Goal: Information Seeking & Learning: Learn about a topic

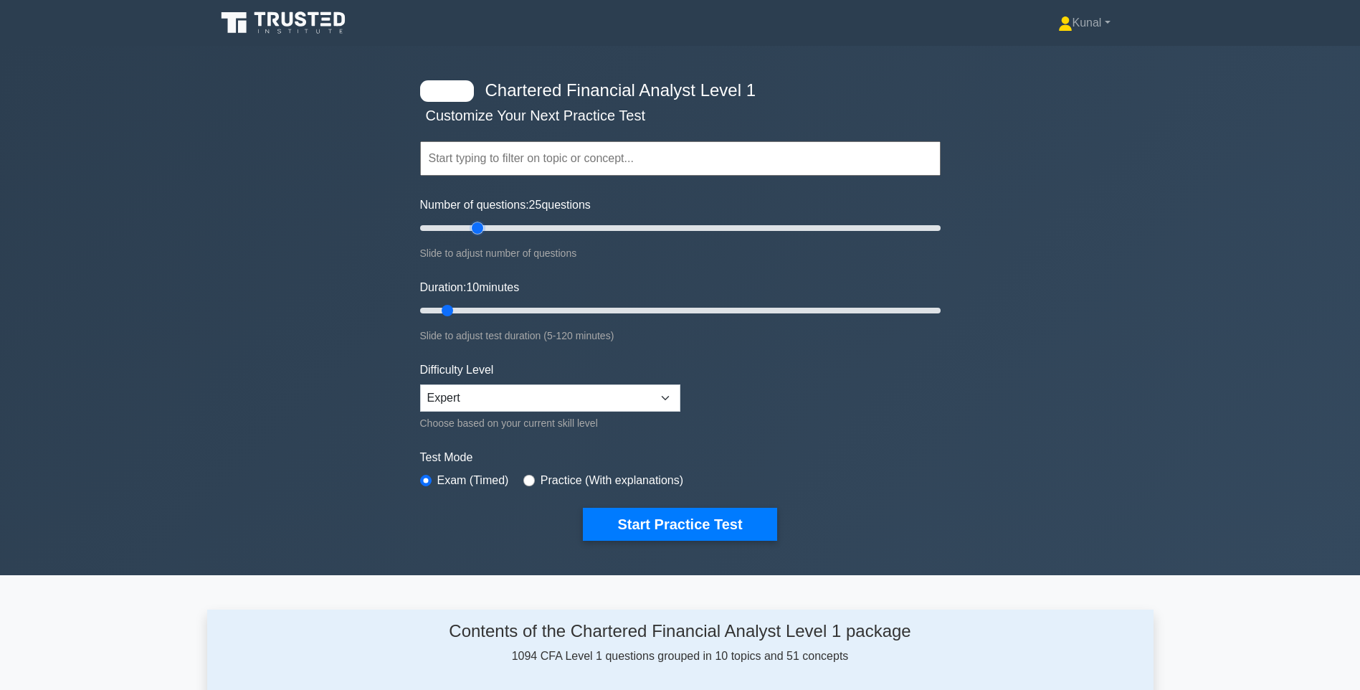
drag, startPoint x: 439, startPoint y: 231, endPoint x: 476, endPoint y: 234, distance: 37.5
type input "25"
click at [476, 234] on input "Number of questions: 25 questions" at bounding box center [680, 227] width 521 height 17
drag, startPoint x: 447, startPoint y: 312, endPoint x: 531, endPoint y: 307, distance: 84.0
type input "30"
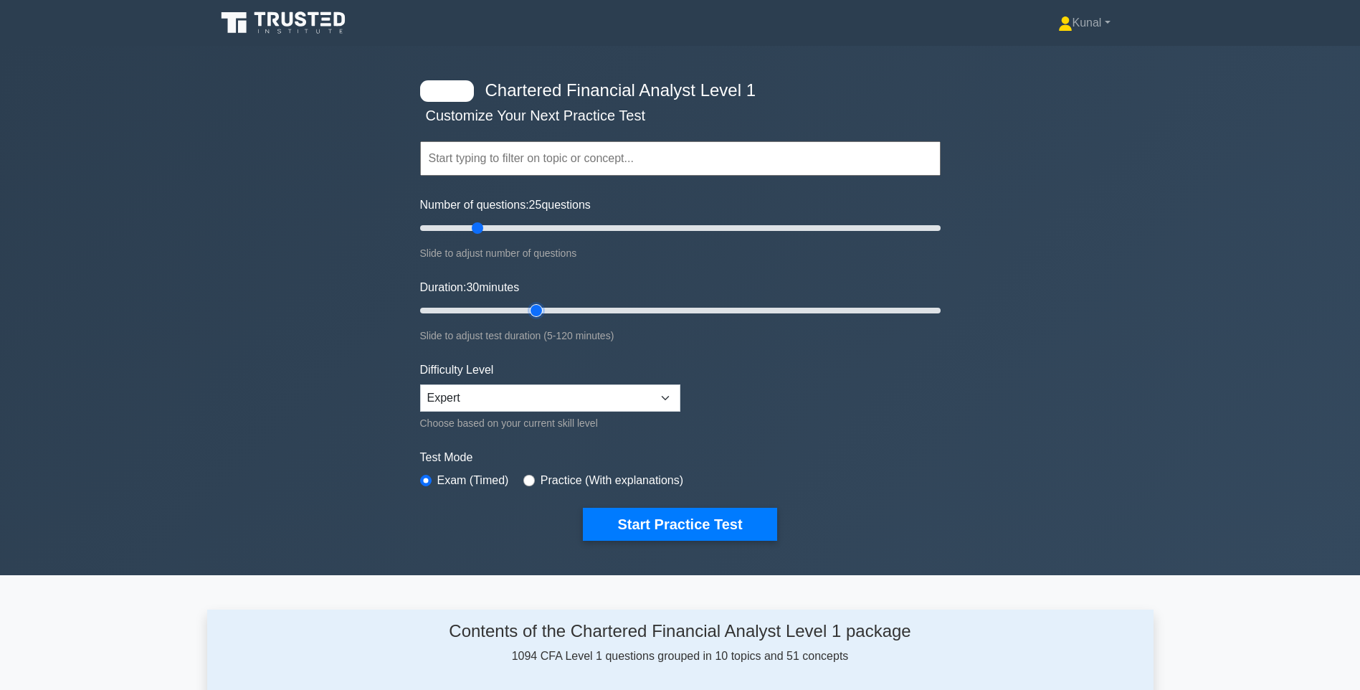
click at [531, 307] on input "Duration: 30 minutes" at bounding box center [680, 310] width 521 height 17
click at [627, 521] on button "Start Practice Test" at bounding box center [680, 524] width 194 height 33
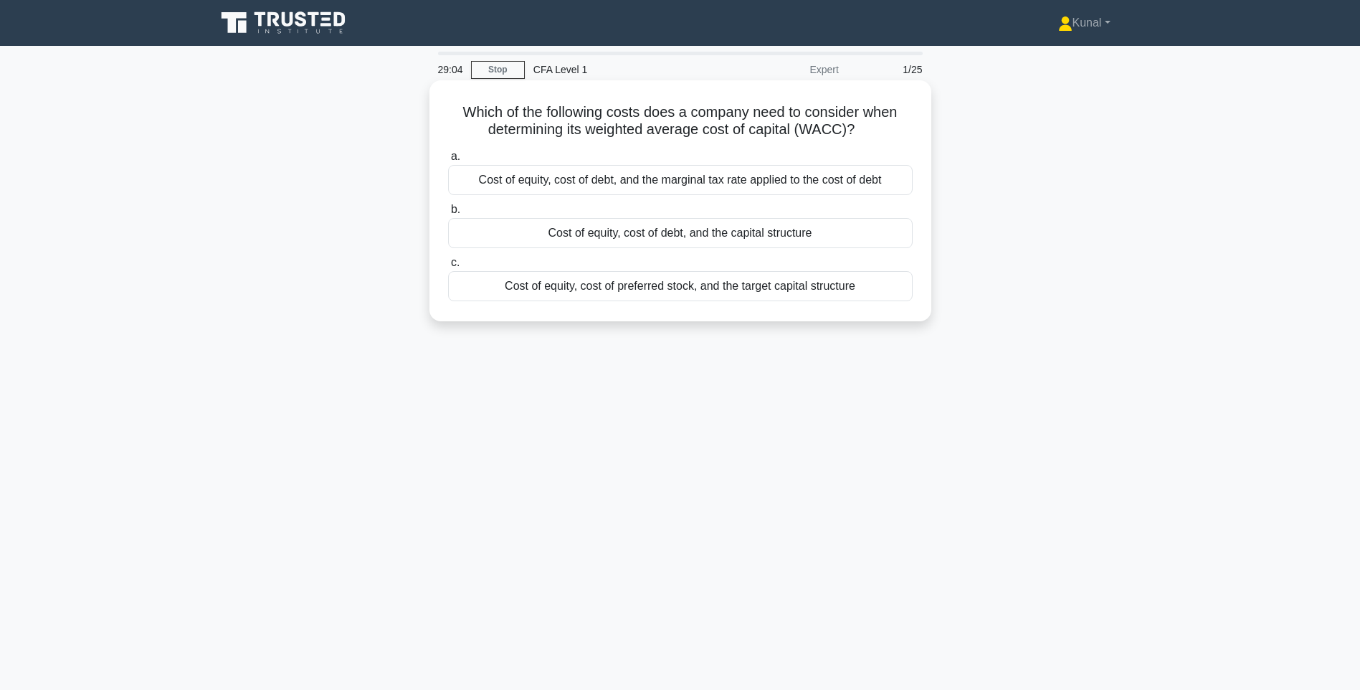
click at [676, 176] on div "Cost of equity, cost of debt, and the marginal tax rate applied to the cost of …" at bounding box center [680, 180] width 465 height 30
click at [448, 161] on input "a. Cost of equity, cost of debt, and the marginal tax rate applied to the cost …" at bounding box center [448, 156] width 0 height 9
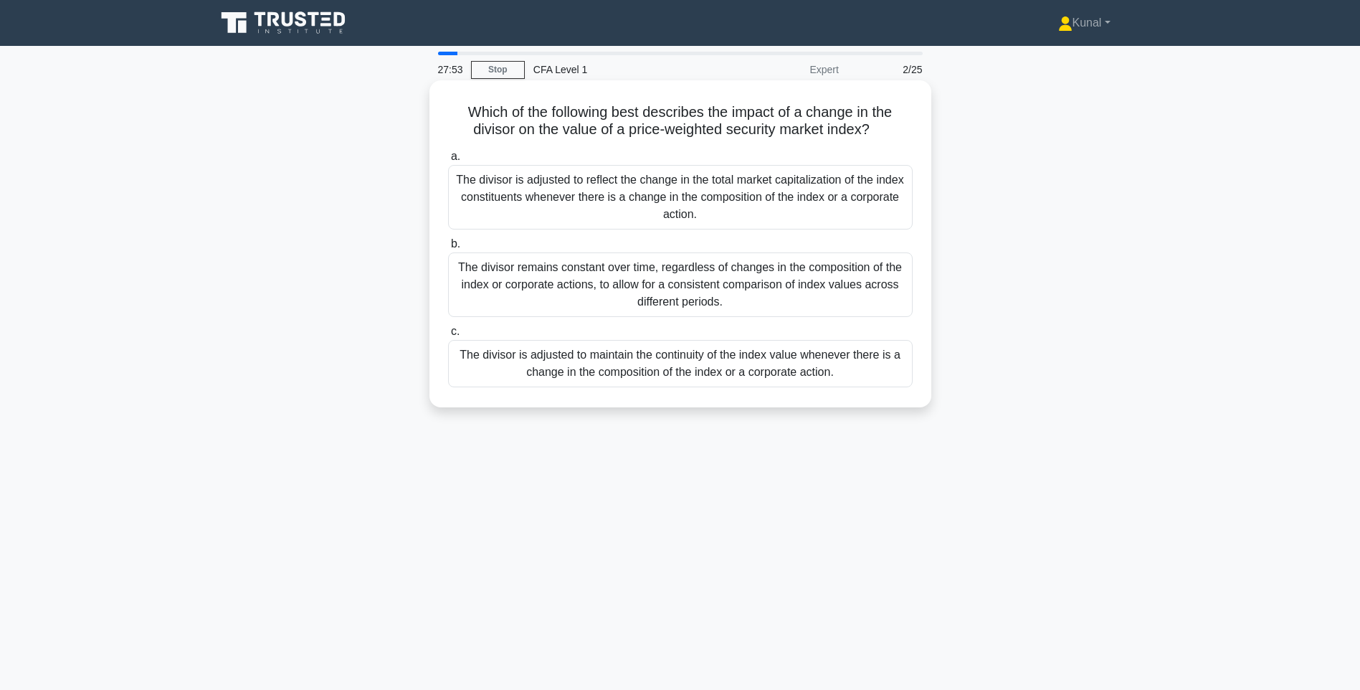
click at [766, 212] on div "The divisor is adjusted to reflect the change in the total market capitalizatio…" at bounding box center [680, 197] width 465 height 65
click at [448, 161] on input "a. The divisor is adjusted to reflect the change in the total market capitaliza…" at bounding box center [448, 156] width 0 height 9
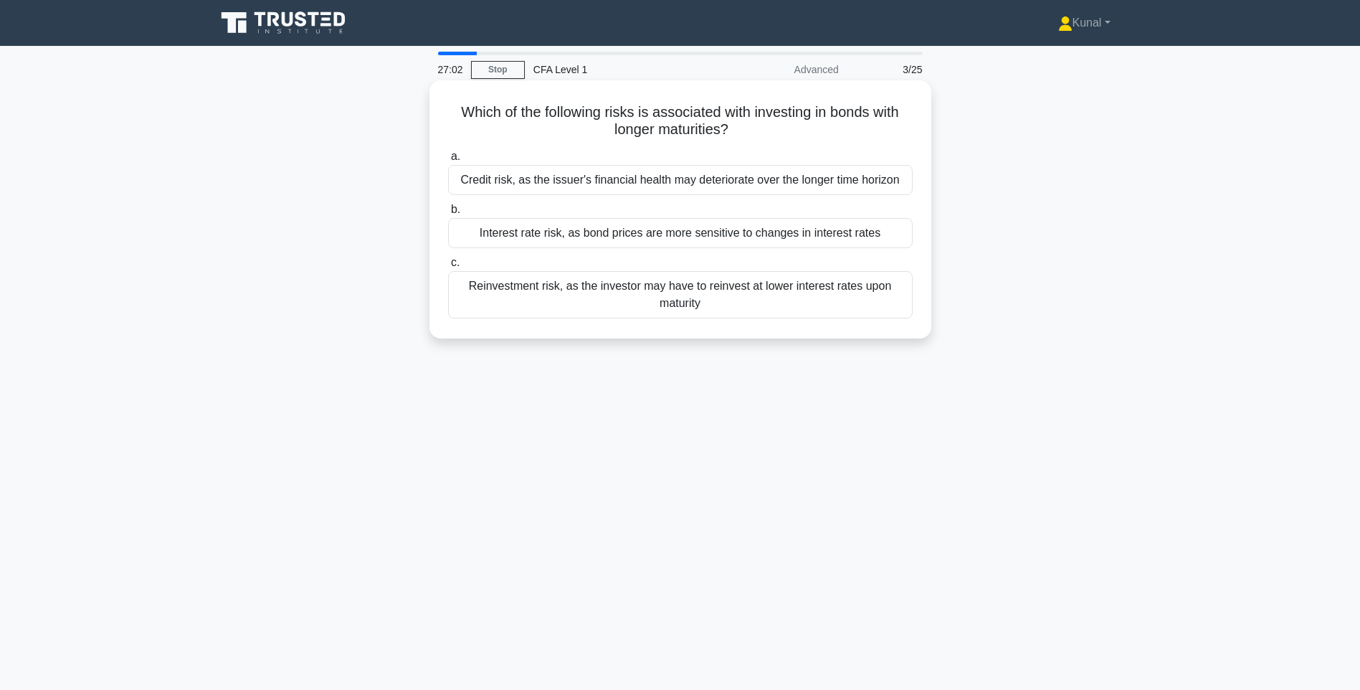
click at [649, 182] on div "Credit risk, as the issuer's financial health may deteriorate over the longer t…" at bounding box center [680, 180] width 465 height 30
click at [448, 161] on input "a. Credit risk, as the issuer's financial health may deteriorate over the longe…" at bounding box center [448, 156] width 0 height 9
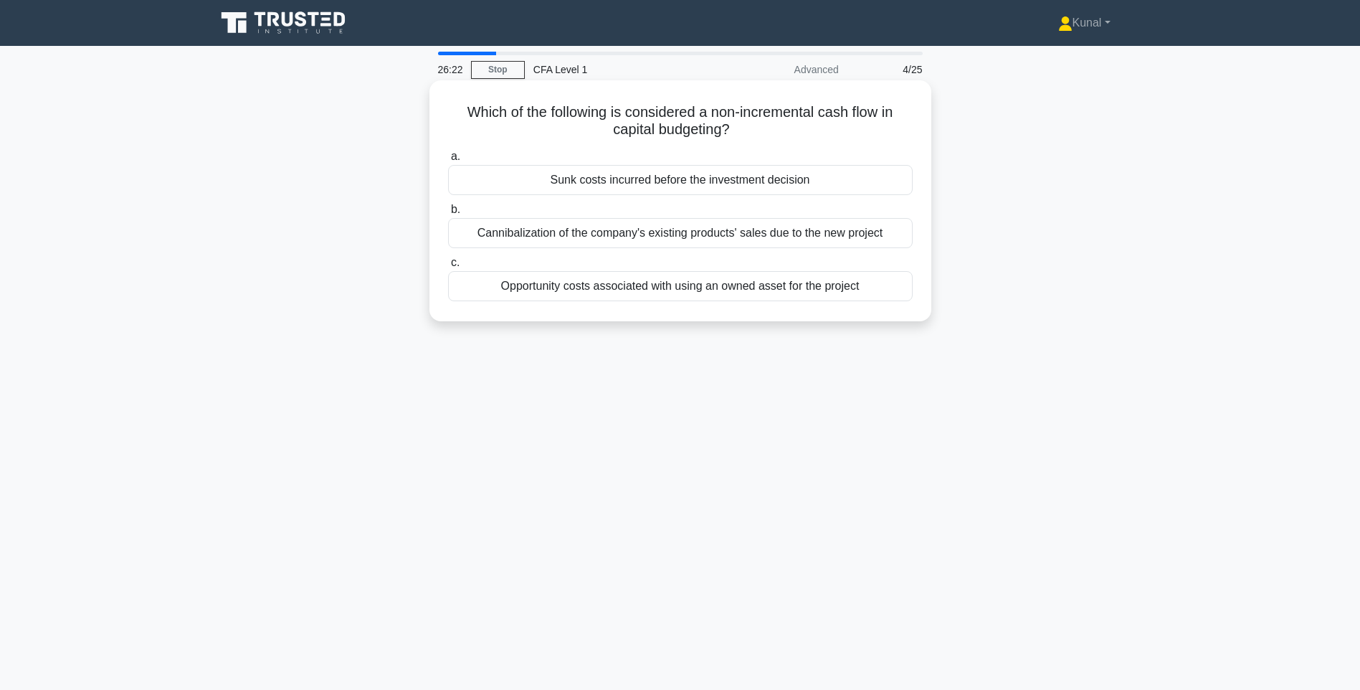
click at [640, 181] on div "Sunk costs incurred before the investment decision" at bounding box center [680, 180] width 465 height 30
click at [448, 161] on input "a. Sunk costs incurred before the investment decision" at bounding box center [448, 156] width 0 height 9
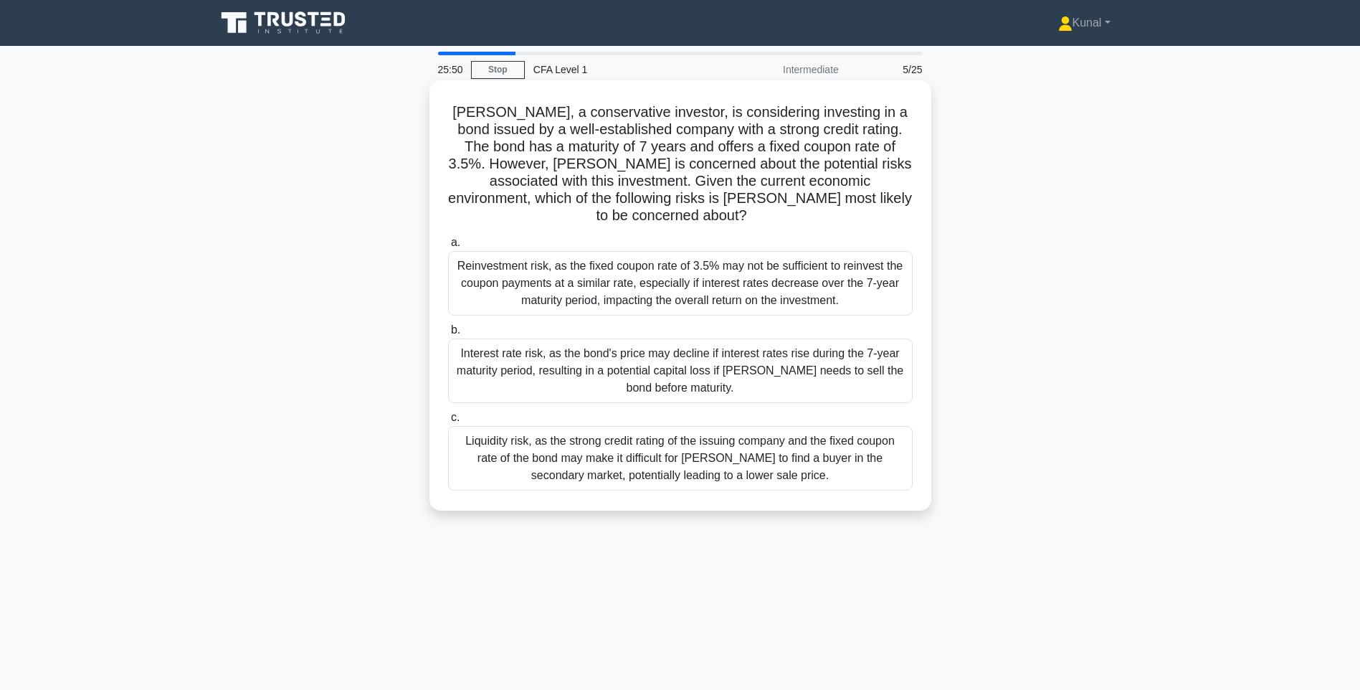
click at [659, 251] on div "Reinvestment risk, as the fixed coupon rate of 3.5% may not be sufficient to re…" at bounding box center [680, 283] width 465 height 65
click at [448, 247] on input "a. Reinvestment risk, as the fixed coupon rate of 3.5% may not be sufficient to…" at bounding box center [448, 242] width 0 height 9
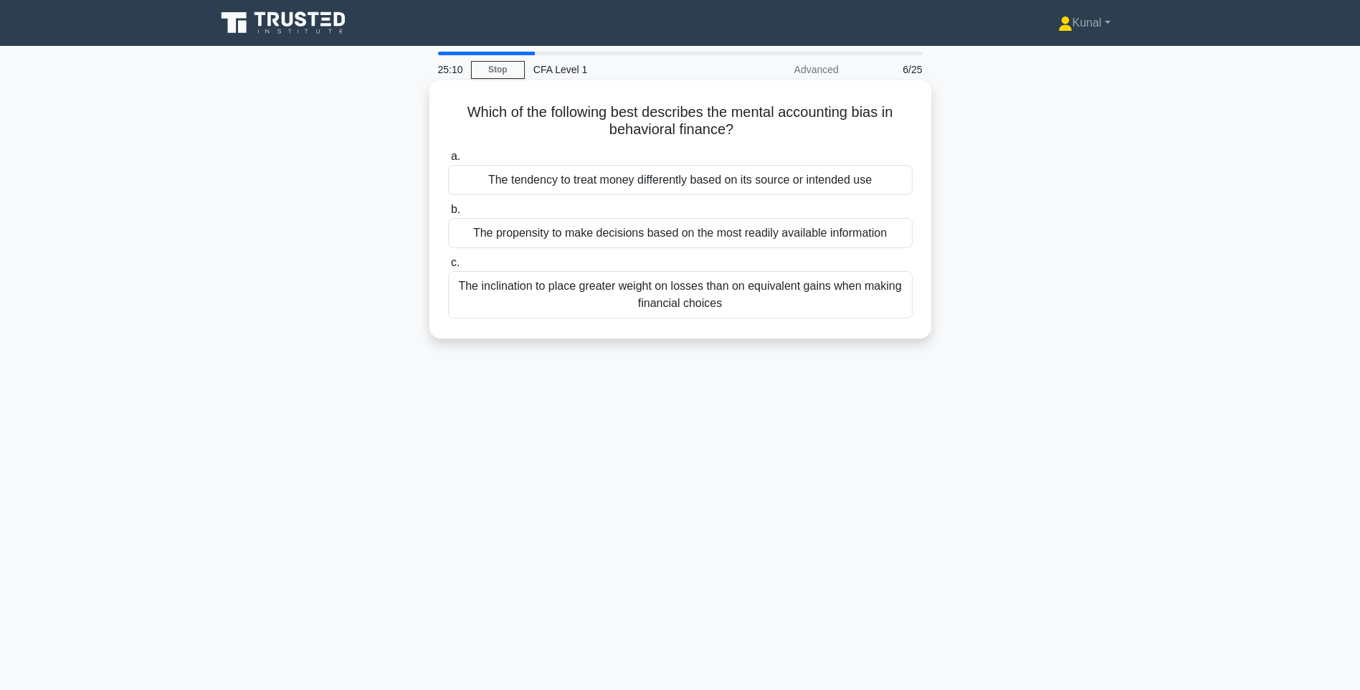
click at [601, 299] on div "The inclination to place greater weight on losses than on equivalent gains when…" at bounding box center [680, 294] width 465 height 47
click at [448, 267] on input "c. The inclination to place greater weight on losses than on equivalent gains w…" at bounding box center [448, 262] width 0 height 9
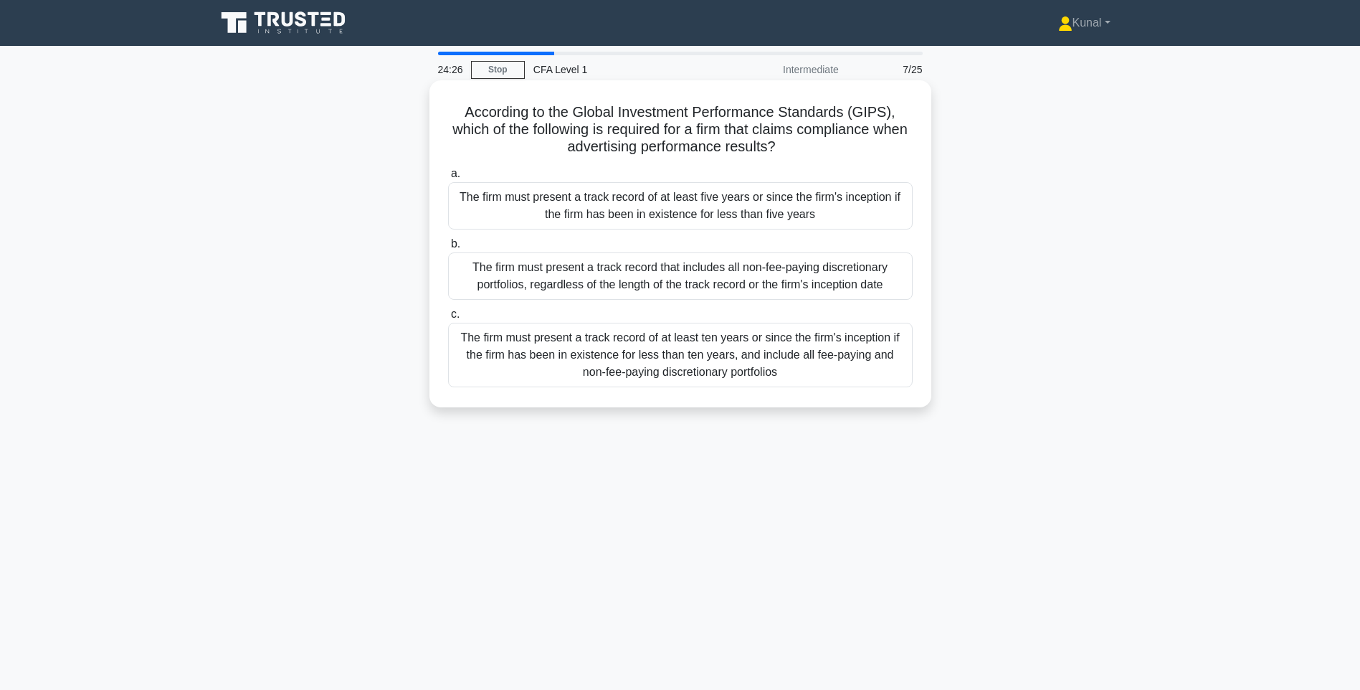
click at [724, 217] on div "The firm must present a track record of at least five years or since the firm's…" at bounding box center [680, 205] width 465 height 47
click at [448, 179] on input "a. The firm must present a track record of at least five years or since the fir…" at bounding box center [448, 173] width 0 height 9
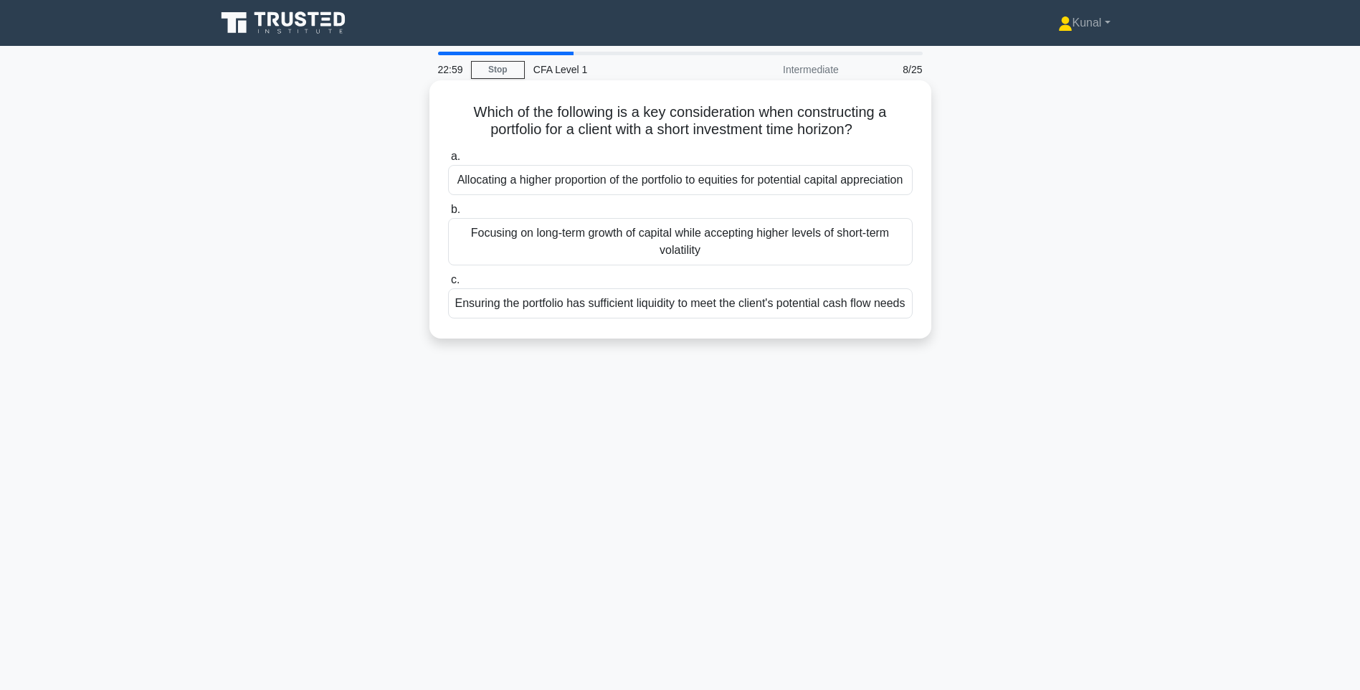
click at [659, 318] on div "Ensuring the portfolio has sufficient liquidity to meet the client's potential …" at bounding box center [680, 303] width 465 height 30
click at [448, 285] on input "c. Ensuring the portfolio has sufficient liquidity to meet the client's potenti…" at bounding box center [448, 279] width 0 height 9
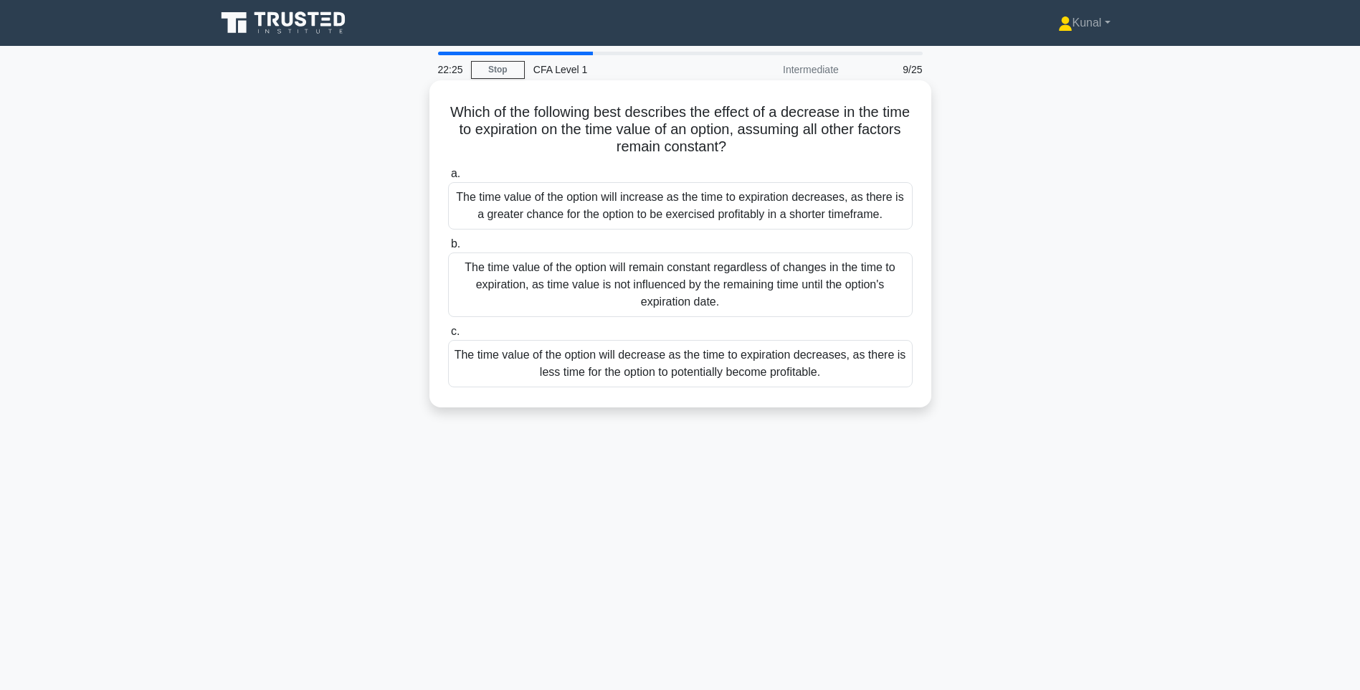
click at [614, 347] on div "The time value of the option will decrease as the time to expiration decreases,…" at bounding box center [680, 363] width 465 height 47
click at [448, 336] on input "c. The time value of the option will decrease as the time to expiration decreas…" at bounding box center [448, 331] width 0 height 9
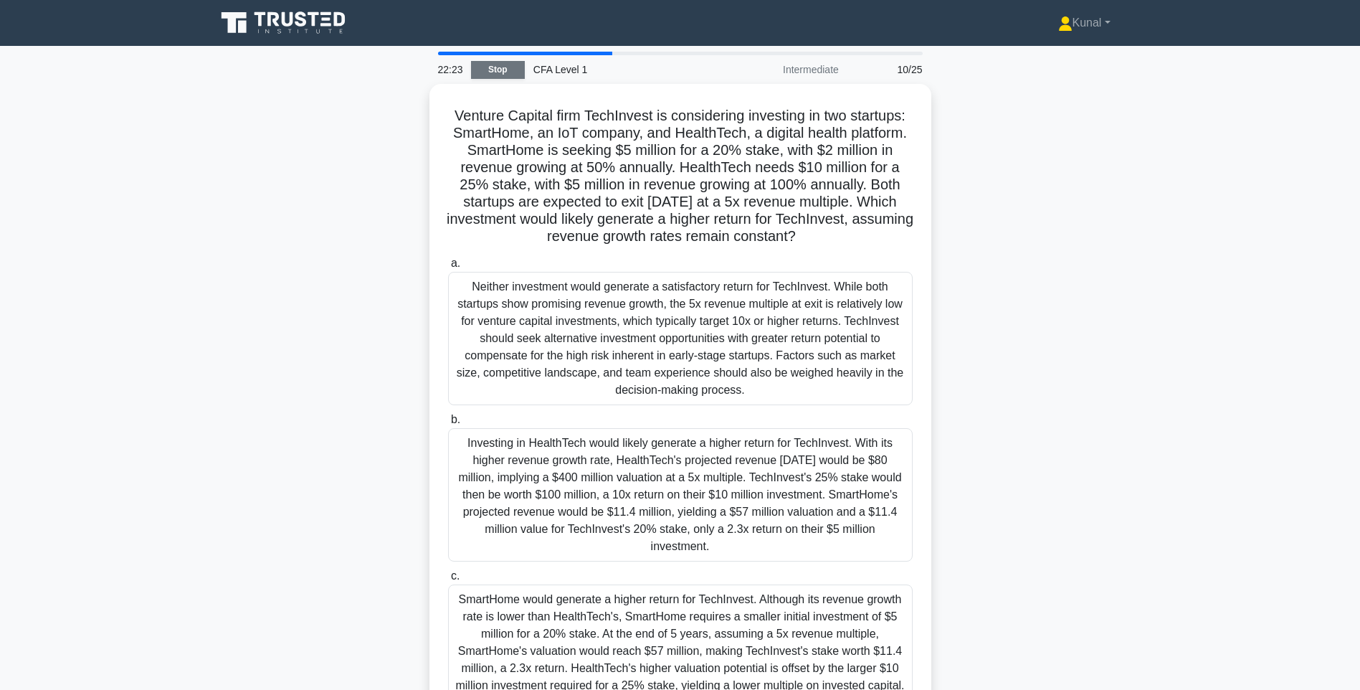
click at [490, 67] on link "Stop" at bounding box center [498, 70] width 54 height 18
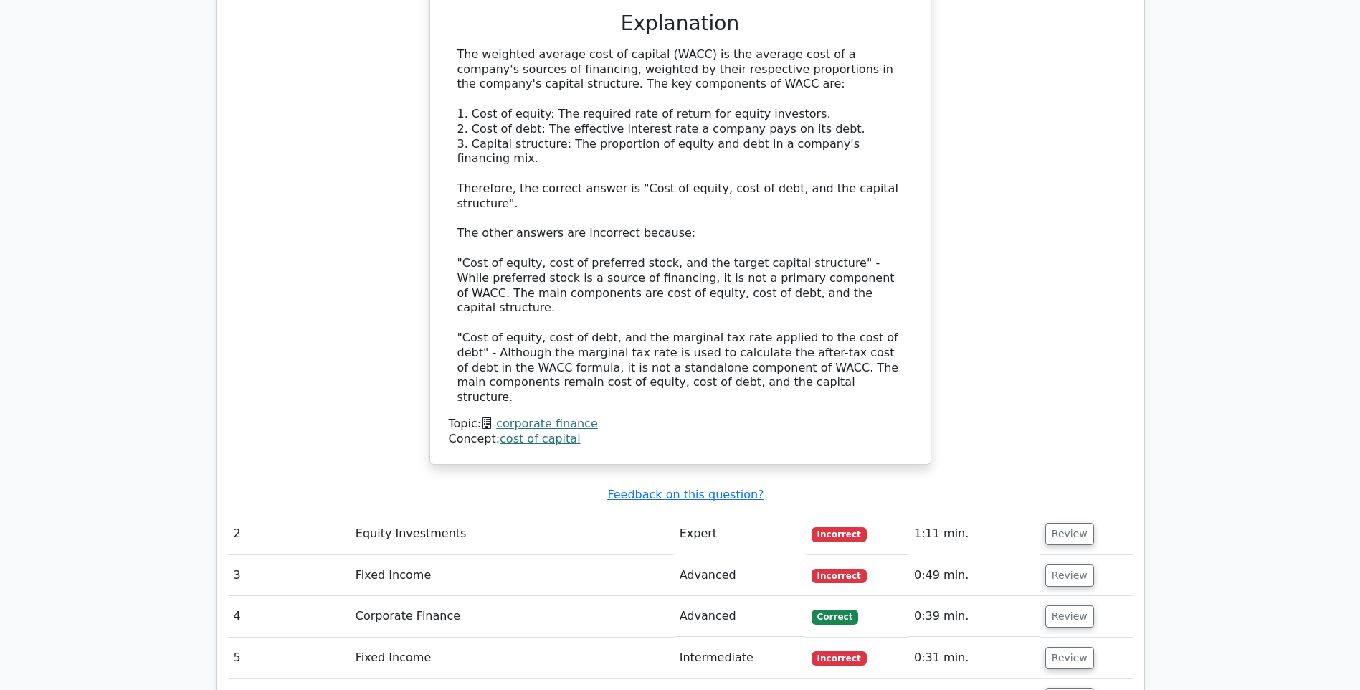
scroll to position [1147, 0]
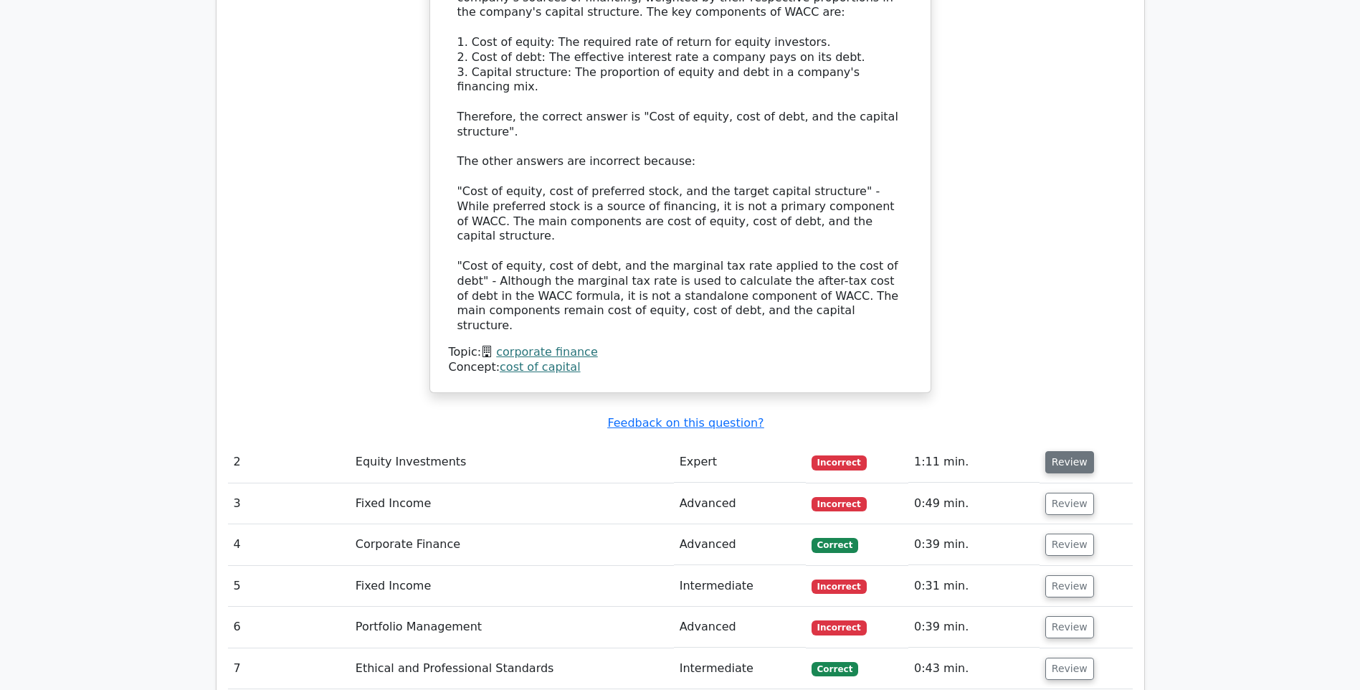
click at [1056, 451] on button "Review" at bounding box center [1069, 462] width 49 height 22
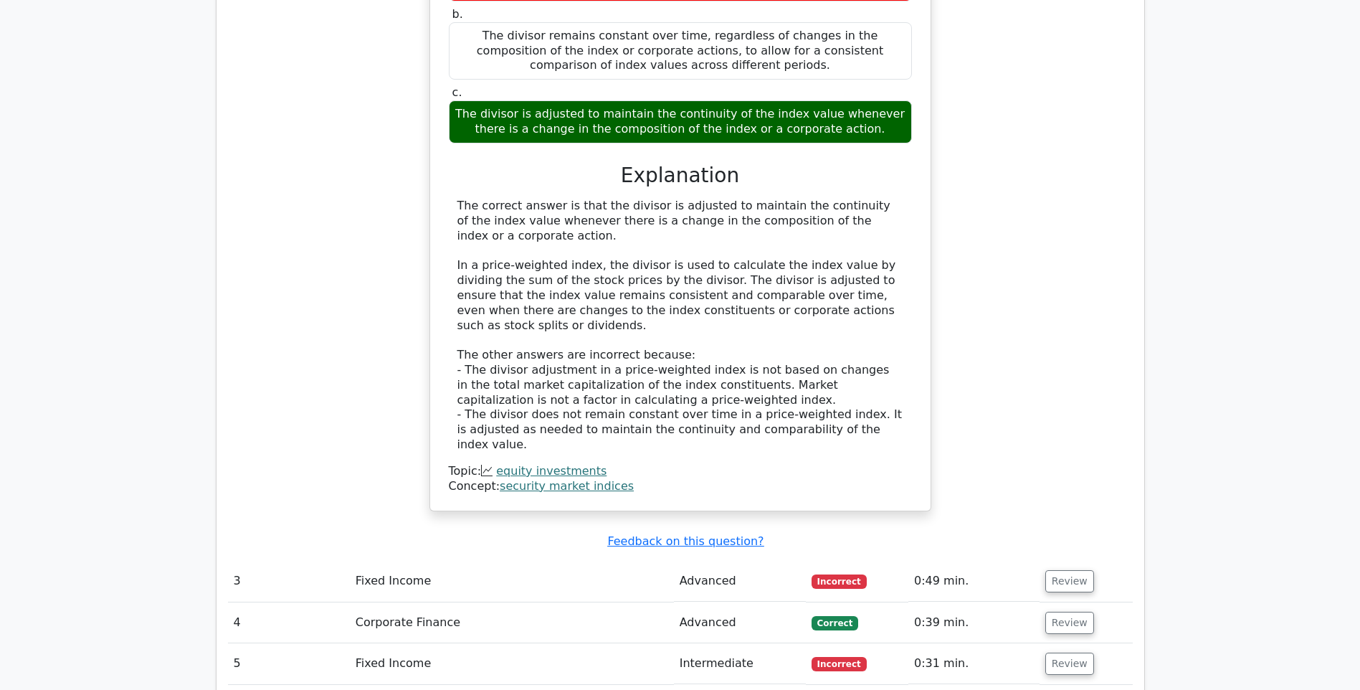
scroll to position [1864, 0]
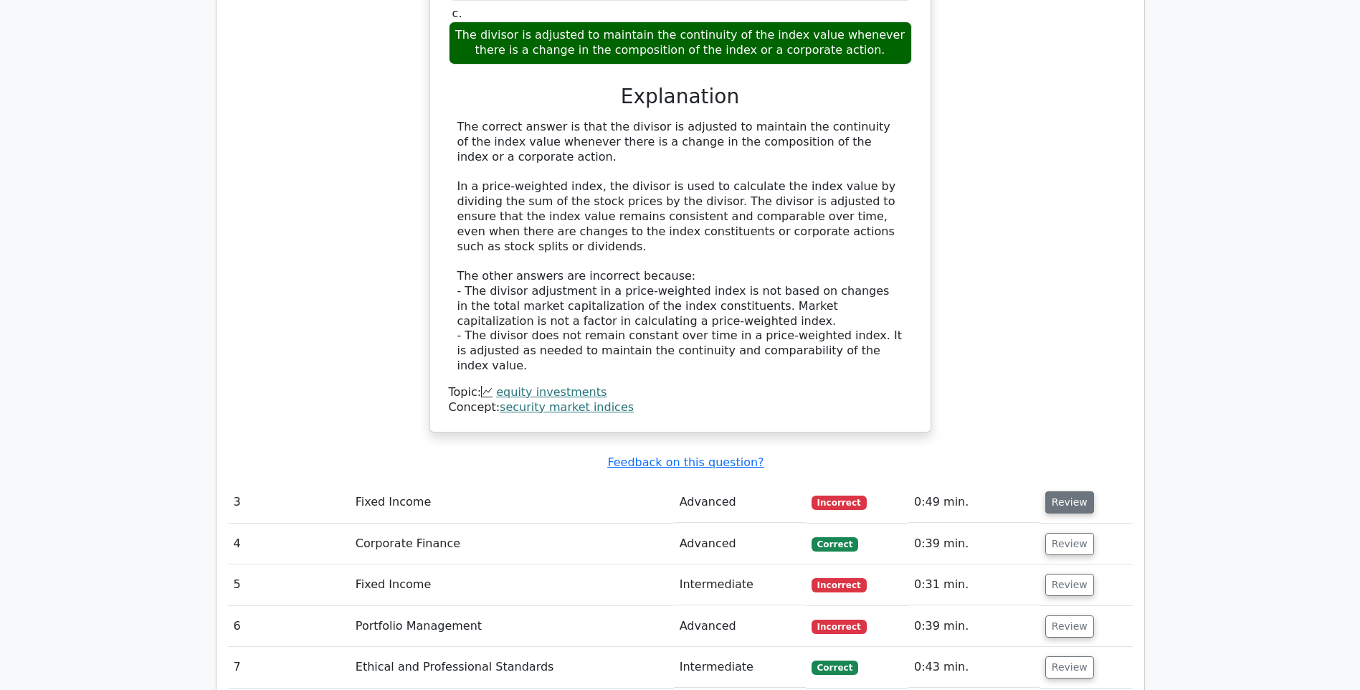
click at [1052, 491] on button "Review" at bounding box center [1069, 502] width 49 height 22
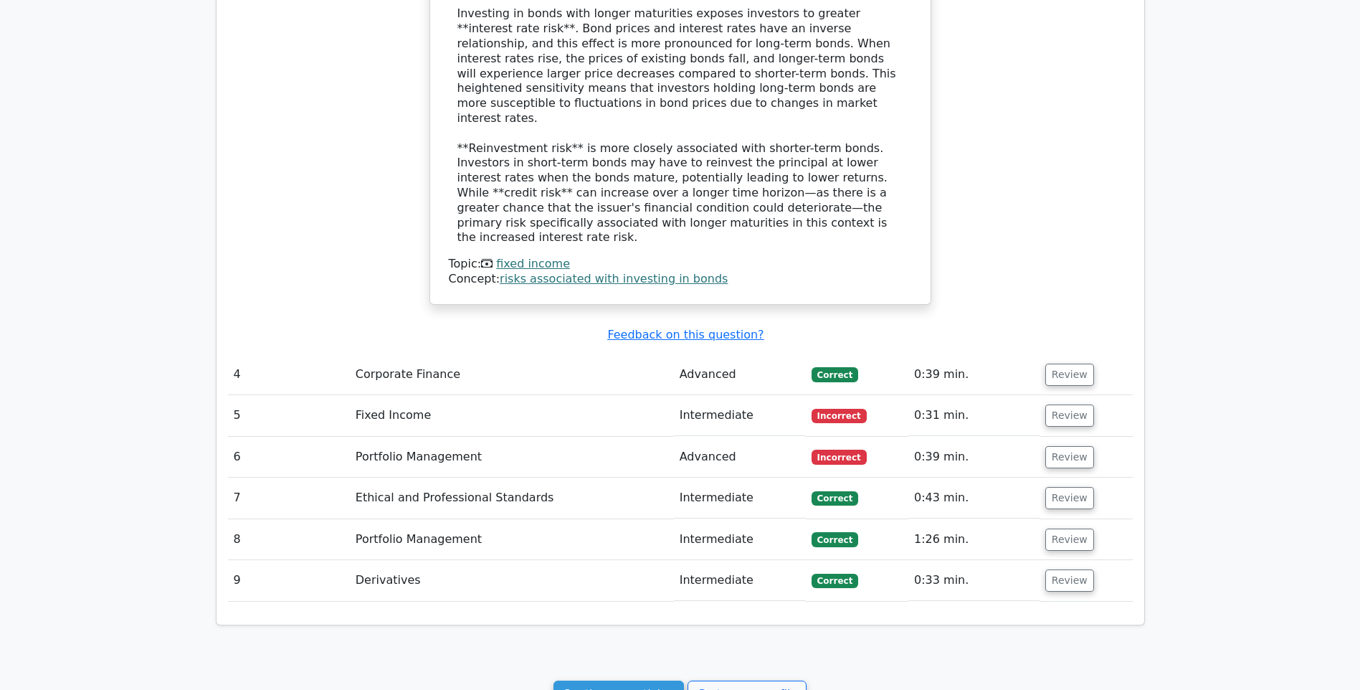
scroll to position [2725, 0]
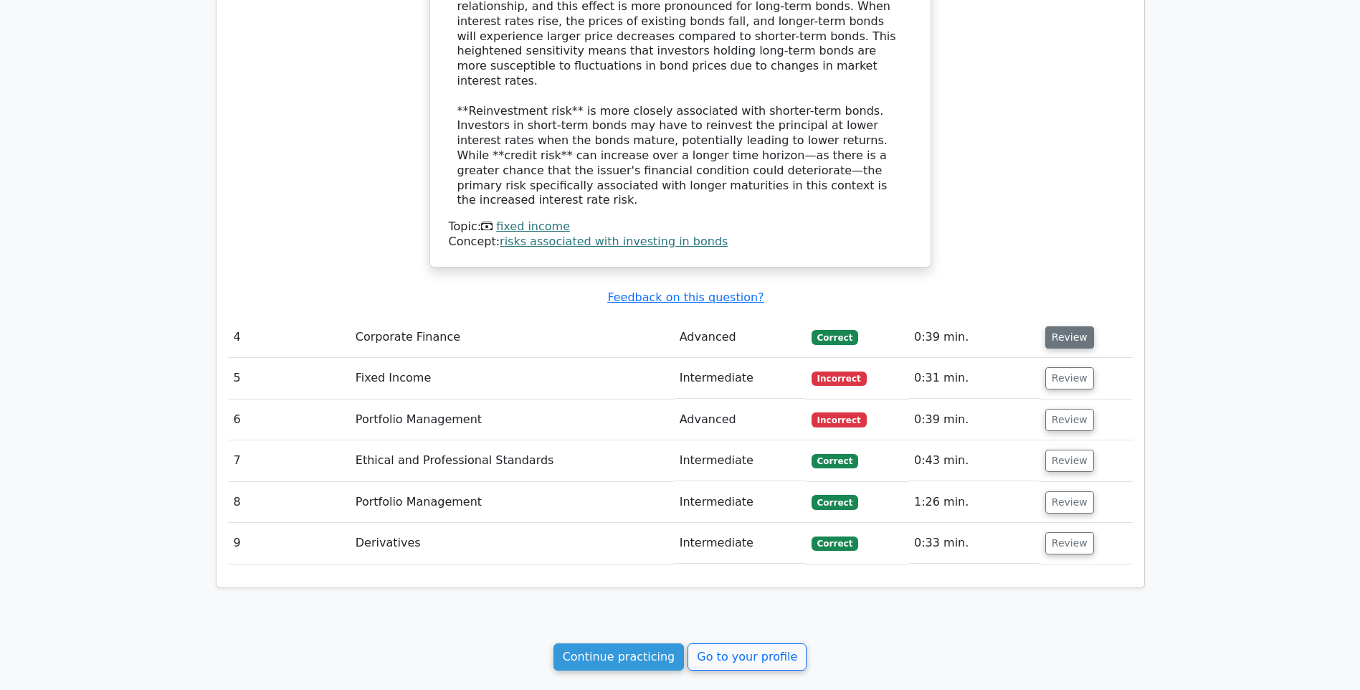
click at [1048, 326] on button "Review" at bounding box center [1069, 337] width 49 height 22
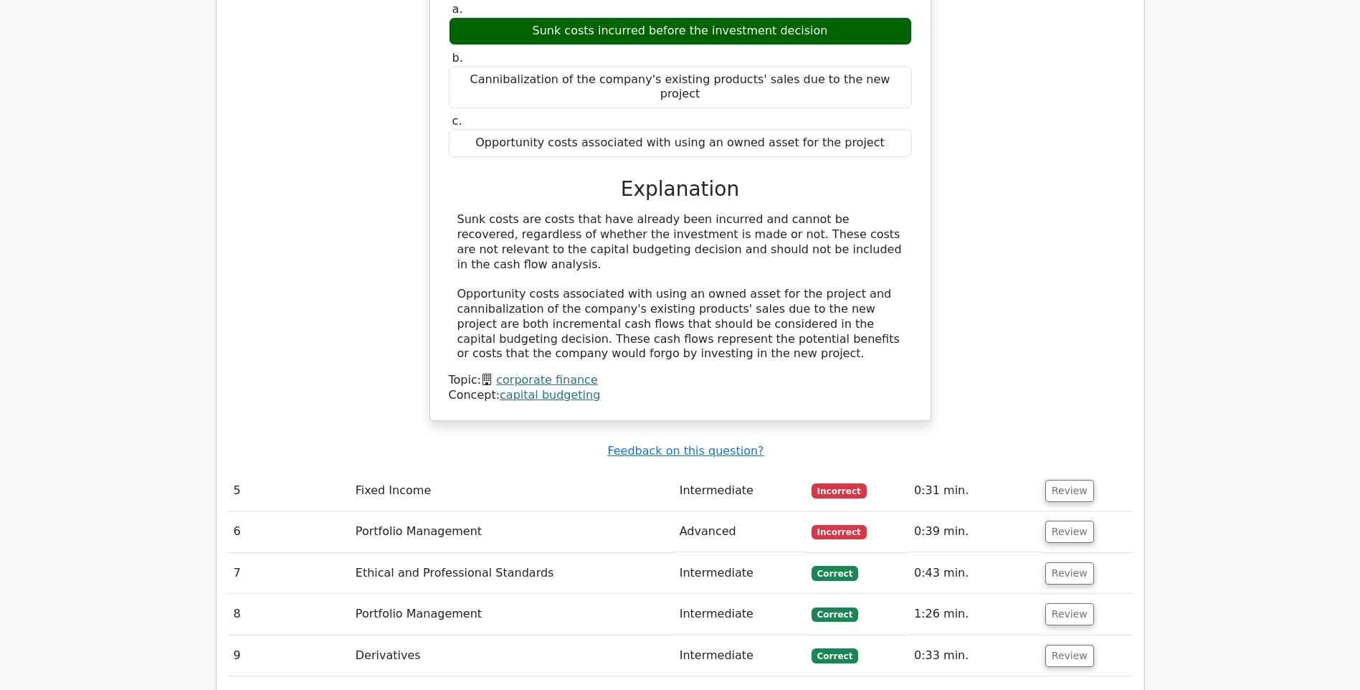
scroll to position [3155, 0]
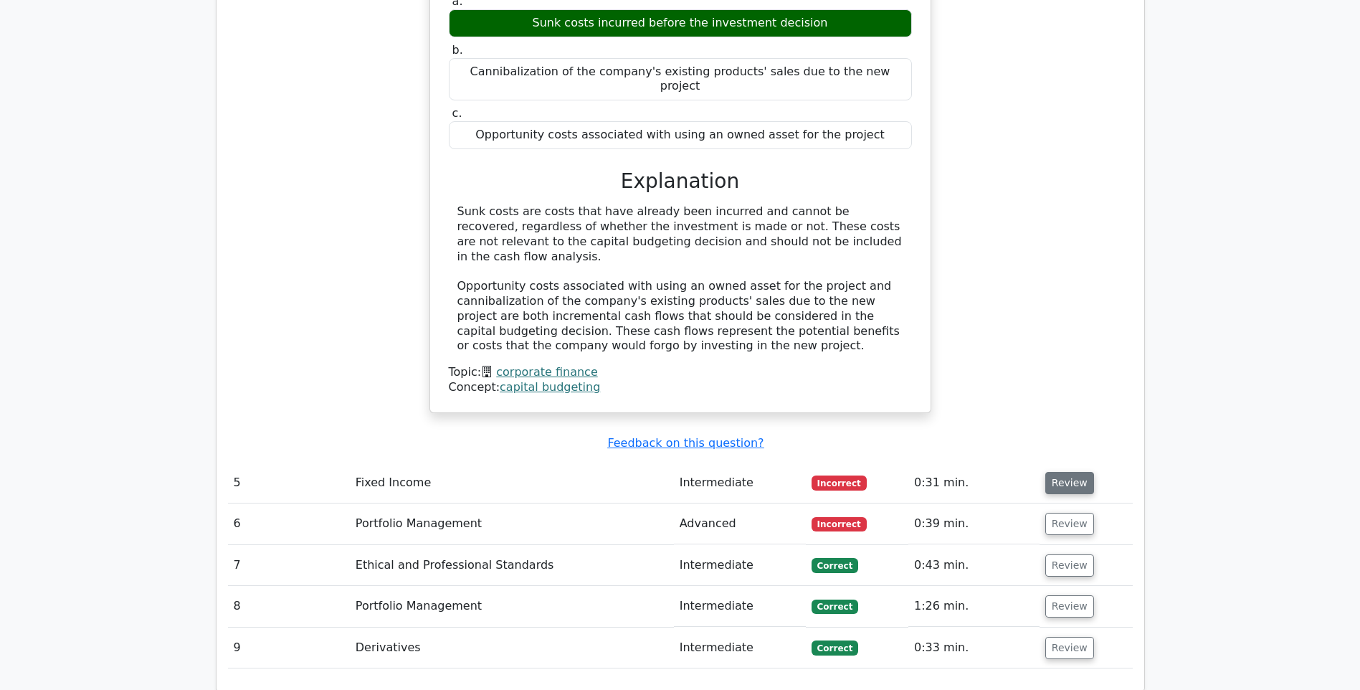
click at [1065, 472] on button "Review" at bounding box center [1069, 483] width 49 height 22
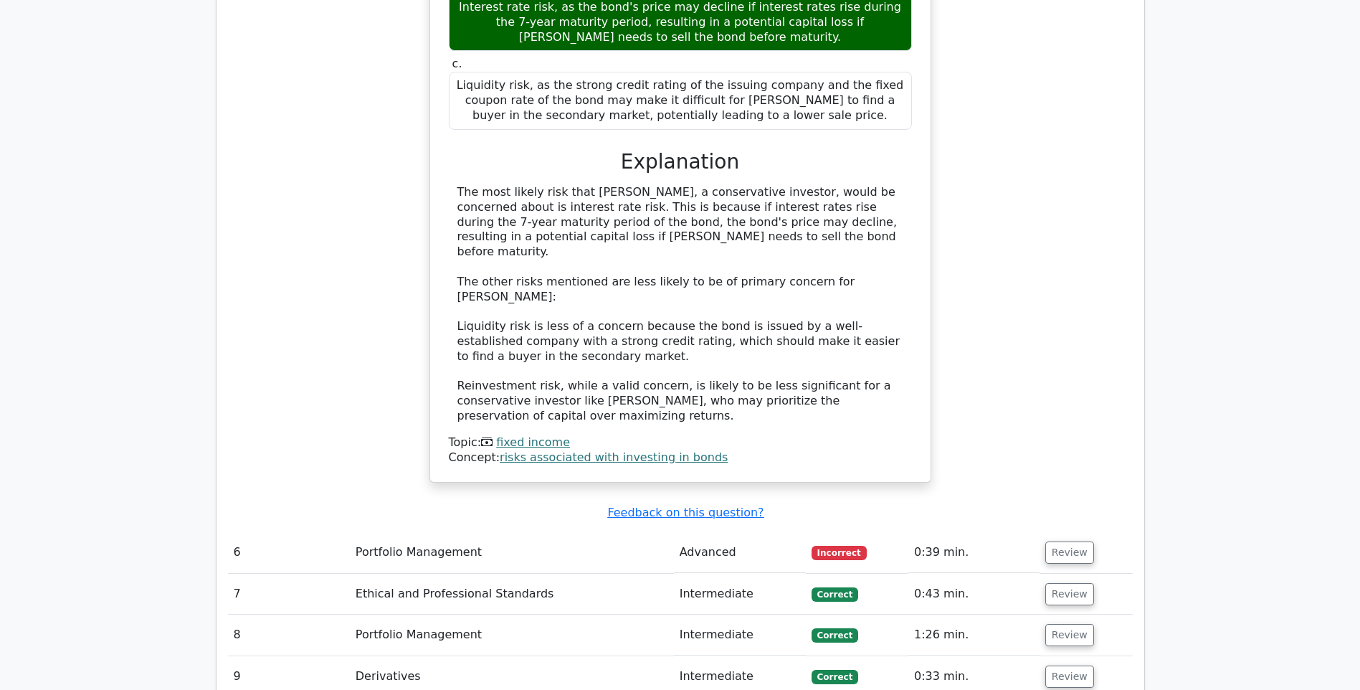
scroll to position [3944, 0]
click at [1063, 541] on button "Review" at bounding box center [1069, 552] width 49 height 22
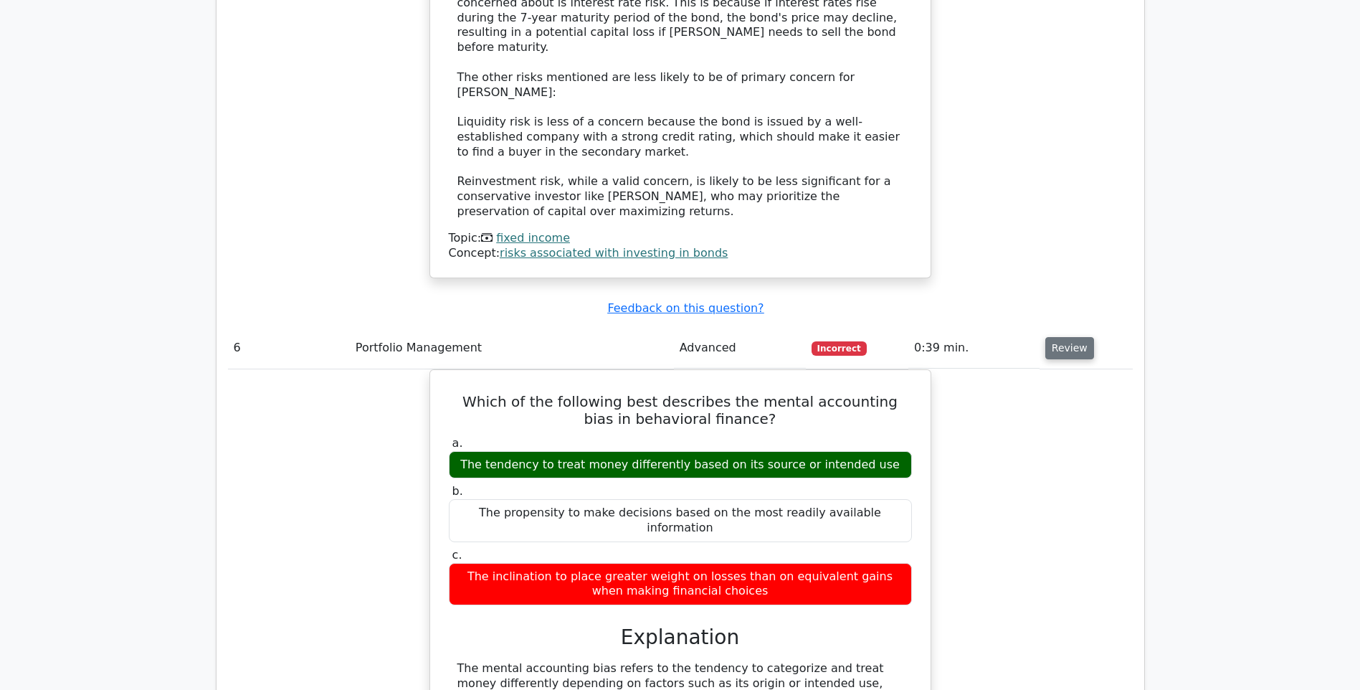
scroll to position [4159, 0]
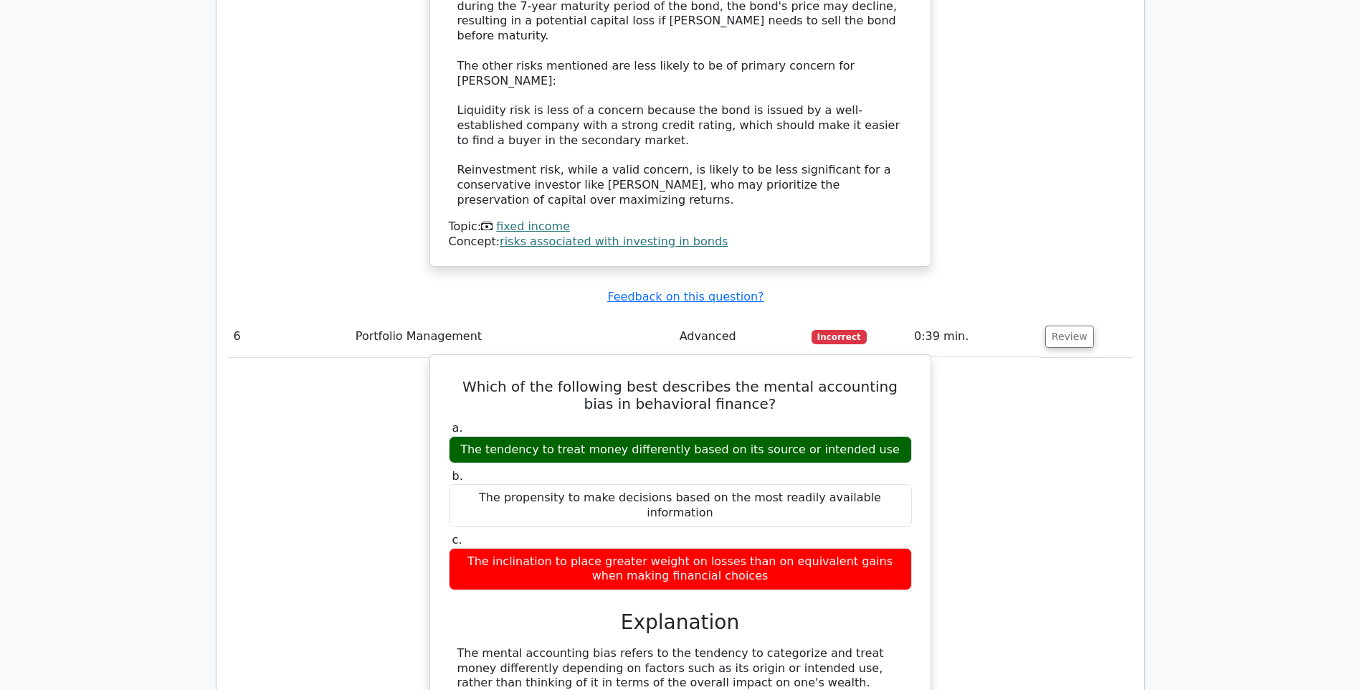
drag, startPoint x: 562, startPoint y: 517, endPoint x: 677, endPoint y: 503, distance: 115.5
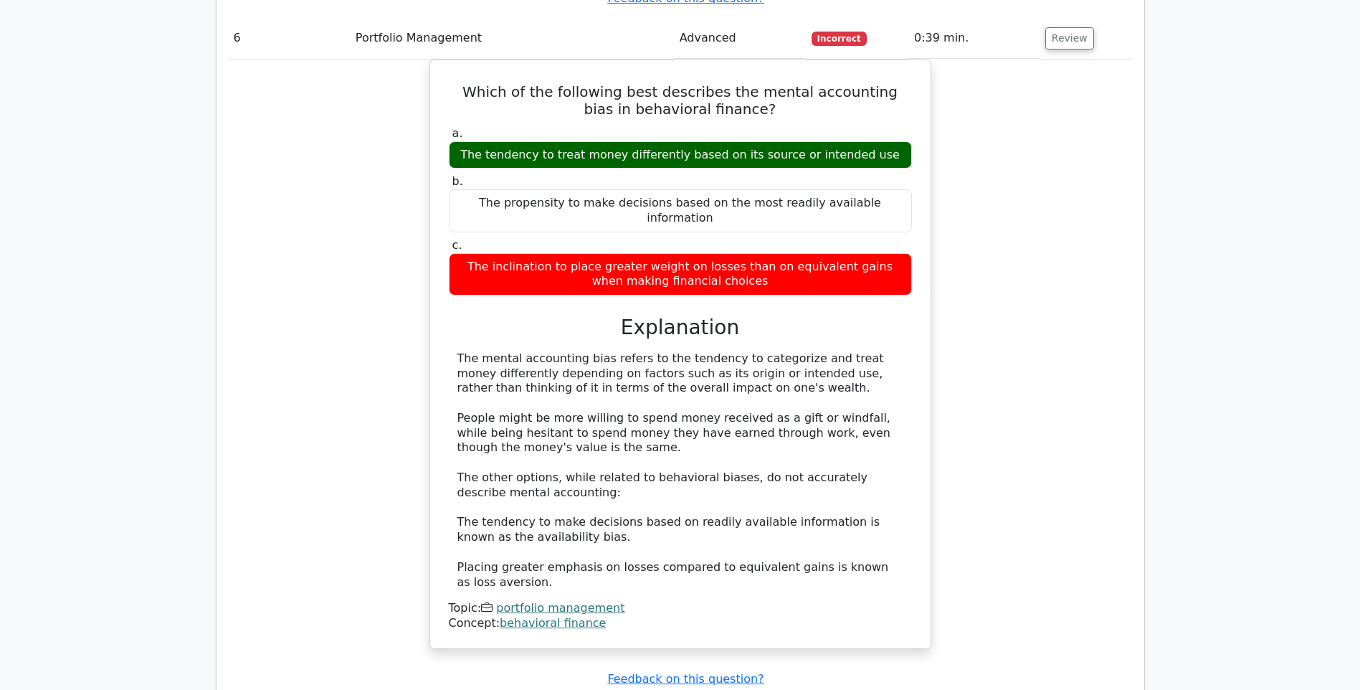
scroll to position [4606, 0]
